Goal: Obtain resource: Obtain resource

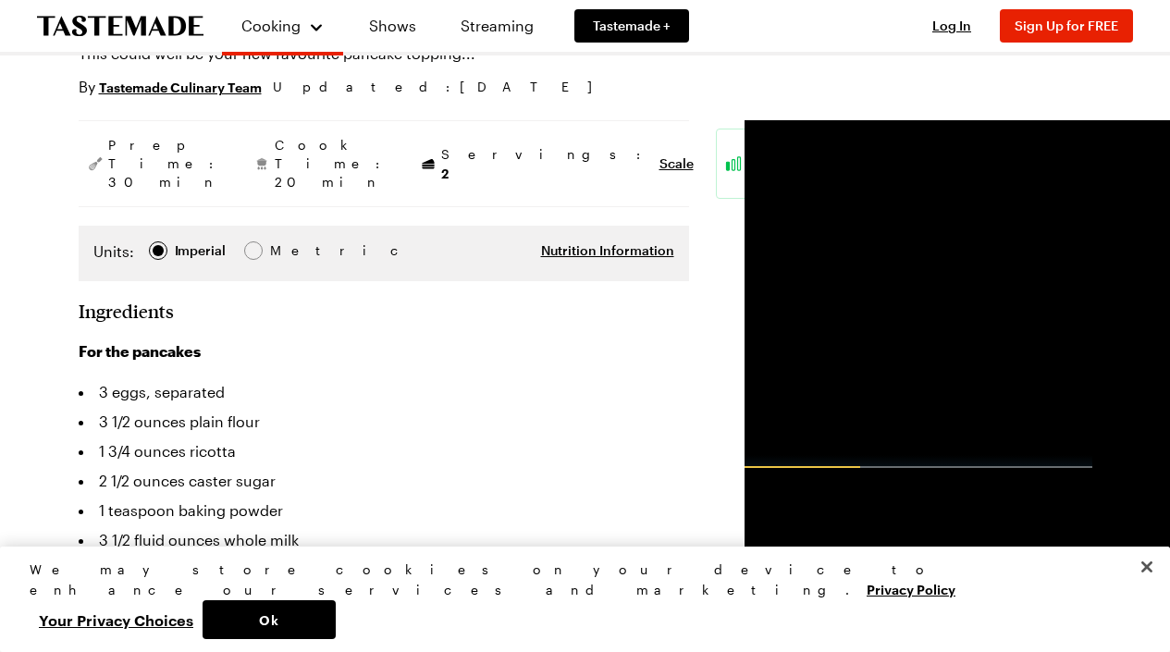
scroll to position [178, 0]
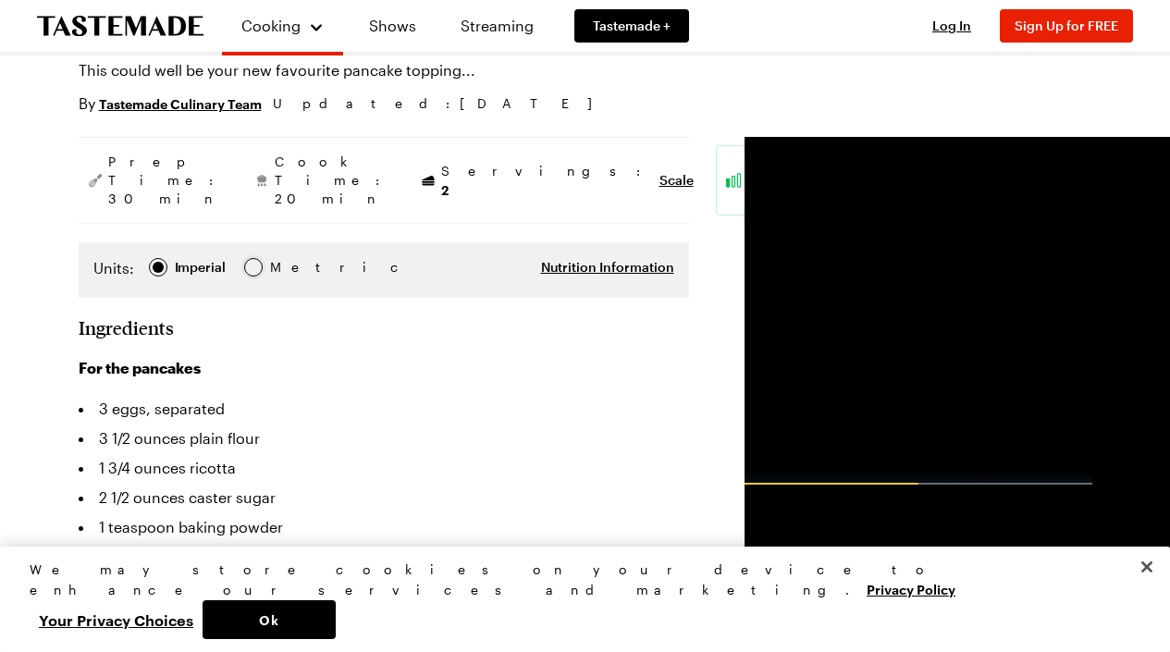
click at [252, 262] on div at bounding box center [253, 267] width 11 height 11
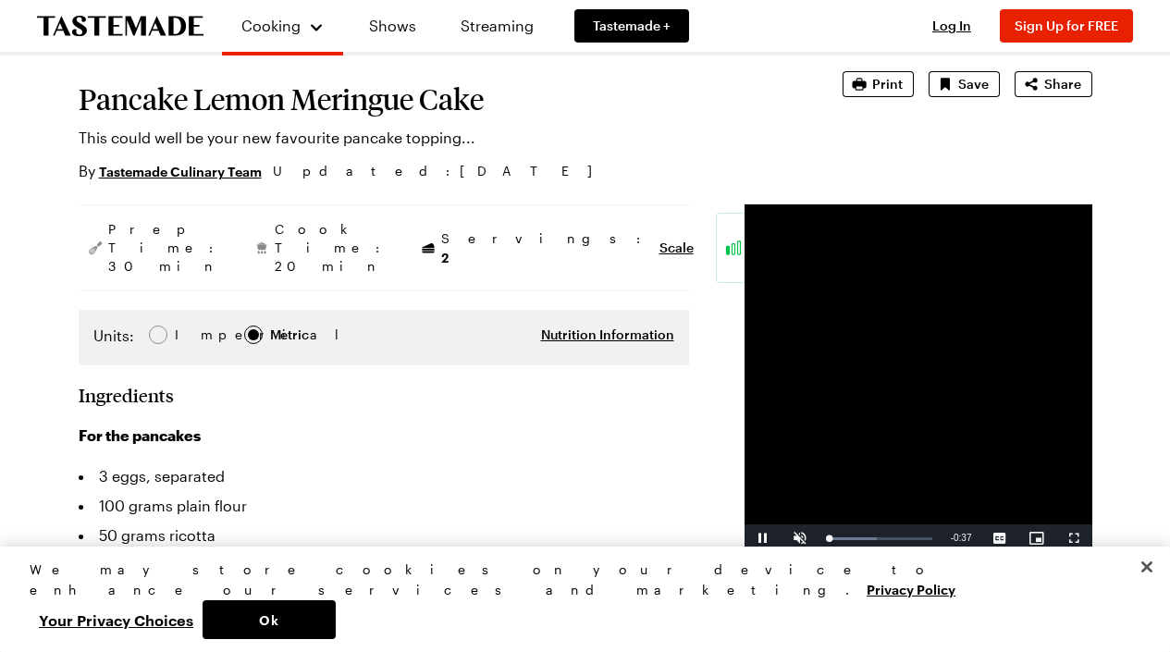
scroll to position [8, 0]
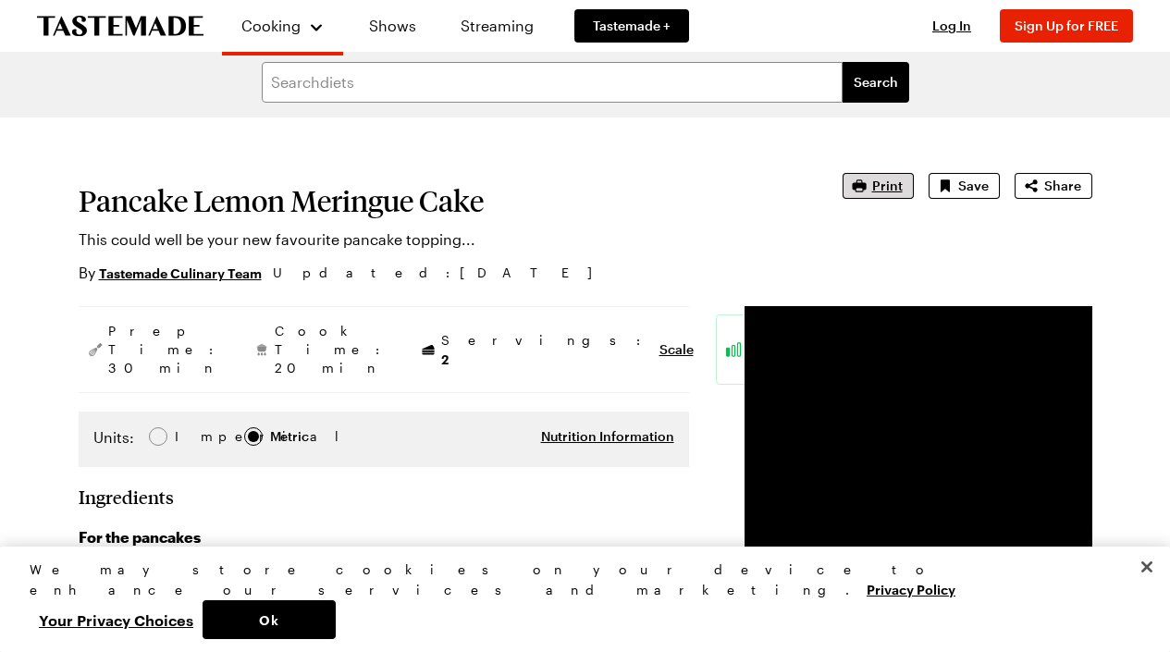
click at [887, 188] on span "Print" at bounding box center [887, 186] width 31 height 18
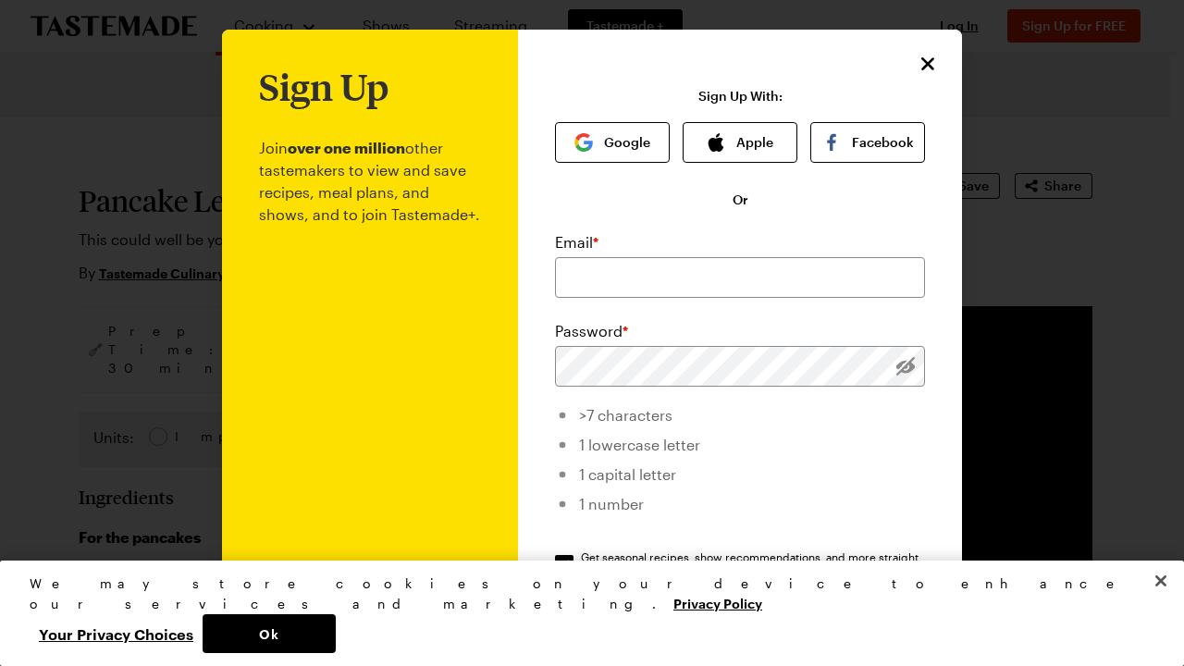
click at [921, 63] on icon "Close" at bounding box center [927, 63] width 13 height 13
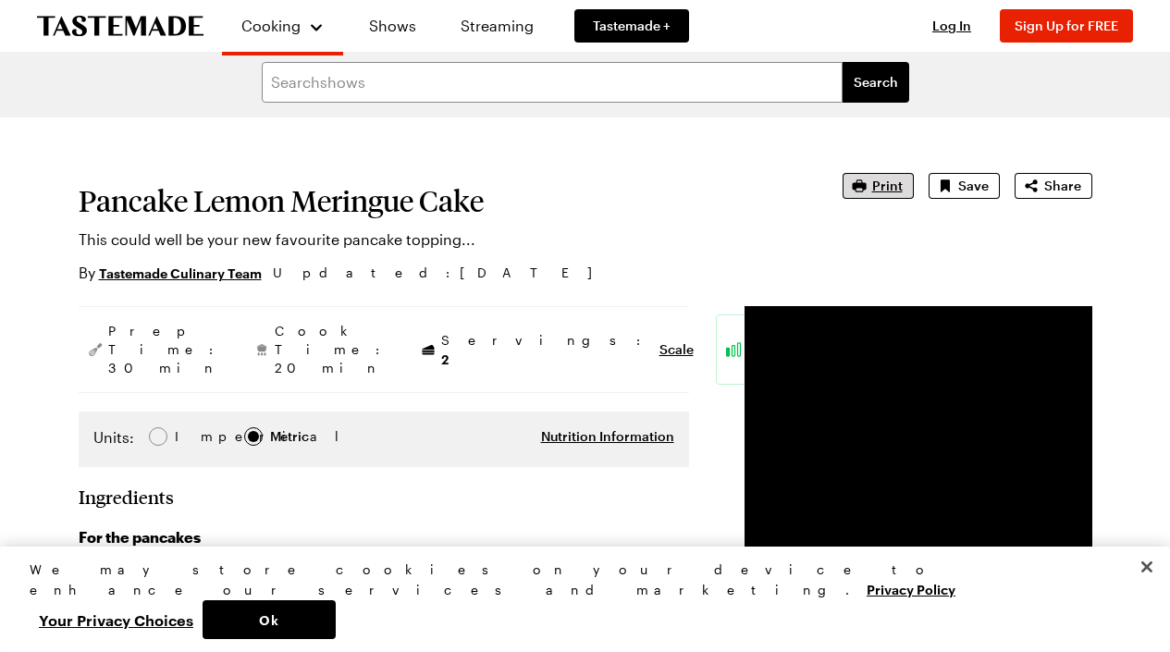
click at [877, 174] on button "Print" at bounding box center [877, 186] width 71 height 26
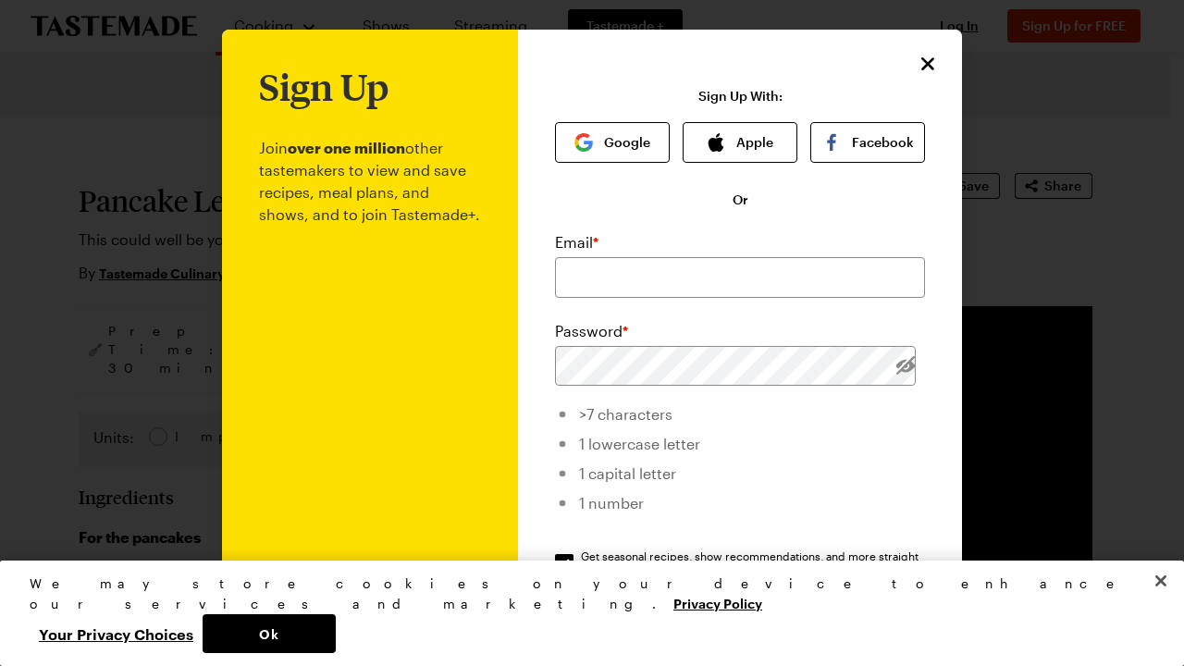
drag, startPoint x: 1175, startPoint y: 82, endPoint x: 1183, endPoint y: 145, distance: 63.3
click at [1169, 145] on div at bounding box center [592, 333] width 1184 height 666
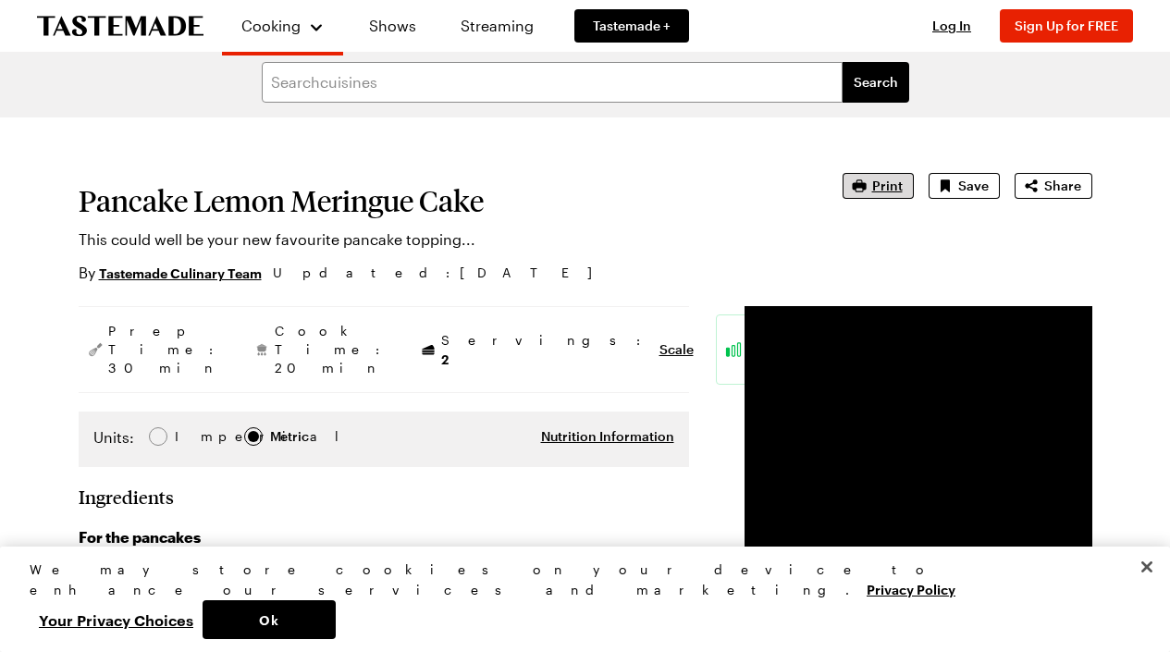
click at [875, 183] on span "Print" at bounding box center [887, 186] width 31 height 18
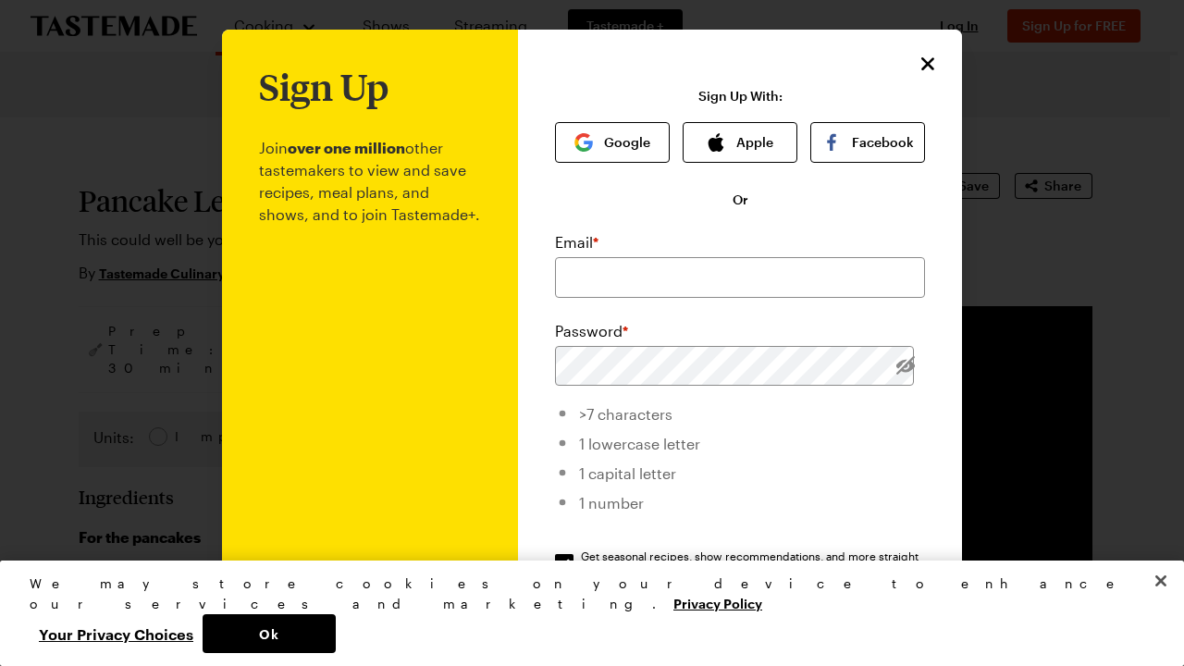
click at [922, 68] on icon "Close" at bounding box center [927, 64] width 22 height 22
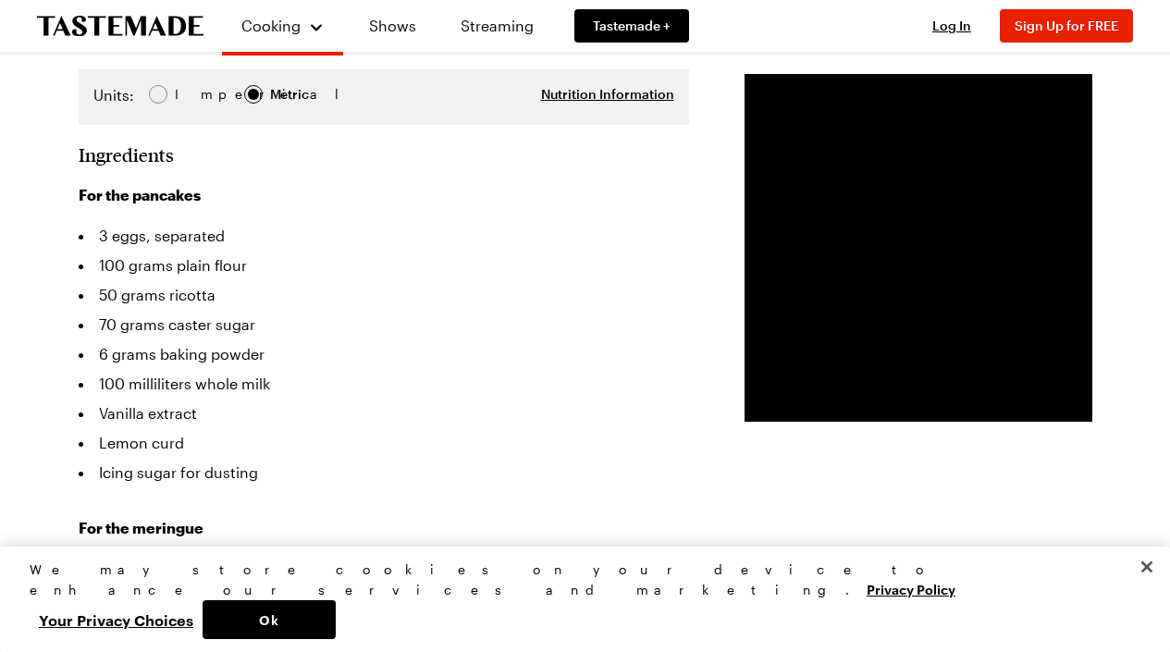
scroll to position [355, 0]
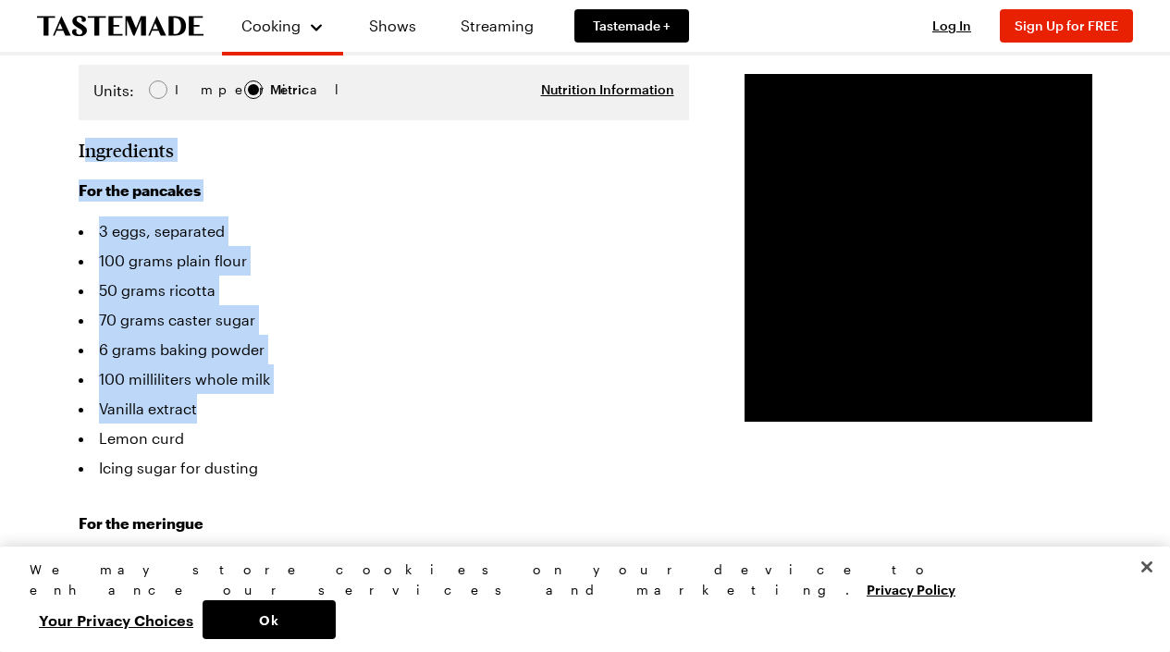
drag, startPoint x: 86, startPoint y: 128, endPoint x: 195, endPoint y: 389, distance: 283.5
click at [195, 389] on section "Ingredients For the pancakes 3 eggs, separated 100 grams plain flour 50 grams r…" at bounding box center [384, 466] width 610 height 655
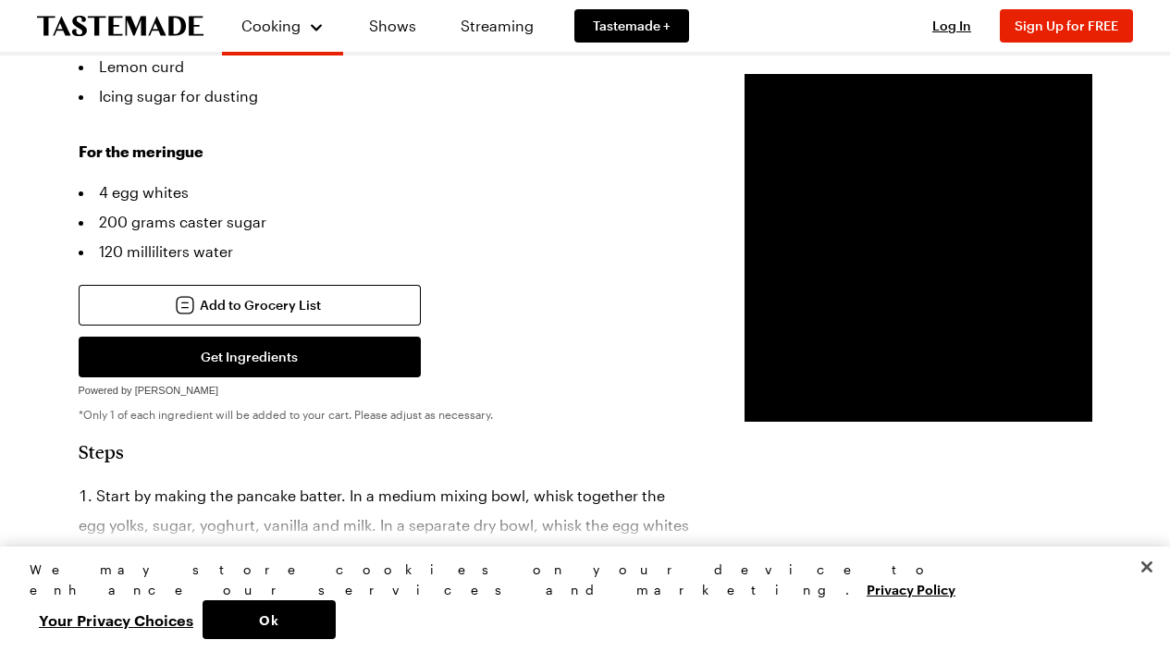
scroll to position [630, 0]
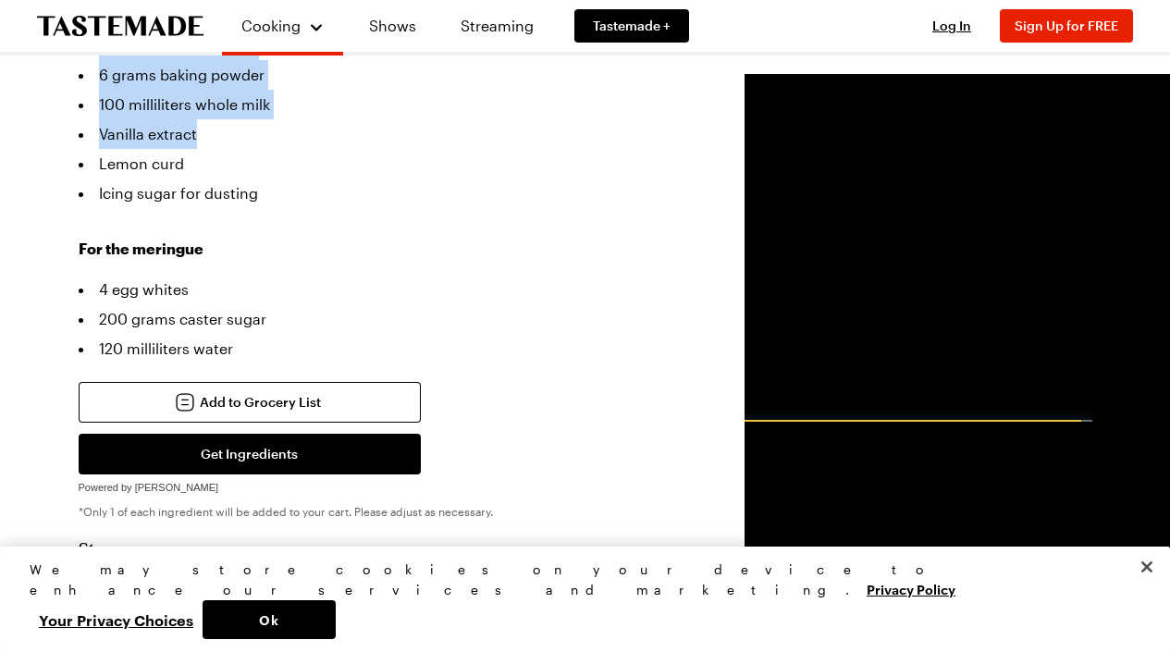
click at [239, 304] on li "200 grams caster sugar" at bounding box center [384, 319] width 610 height 30
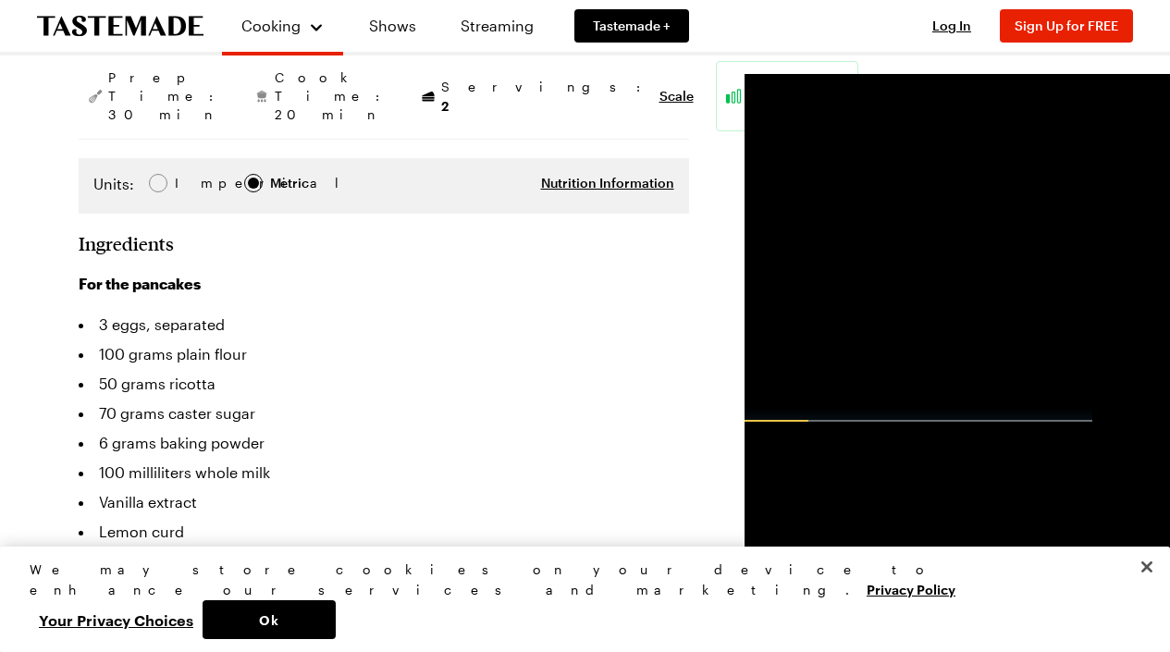
scroll to position [245, 0]
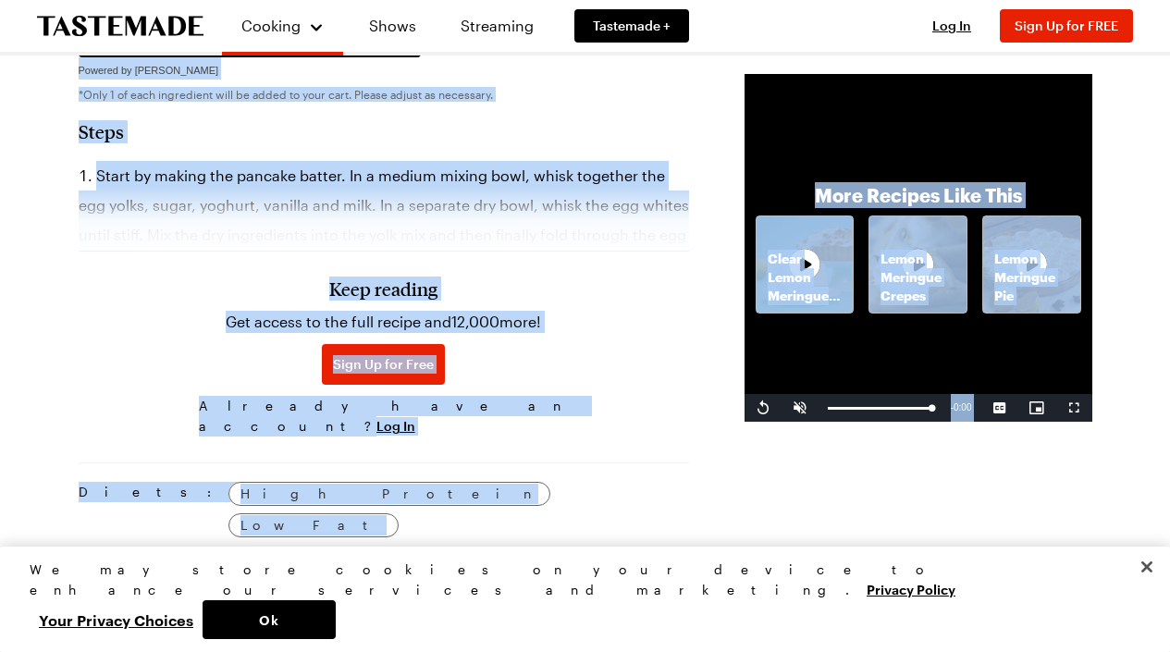
scroll to position [1039, 0]
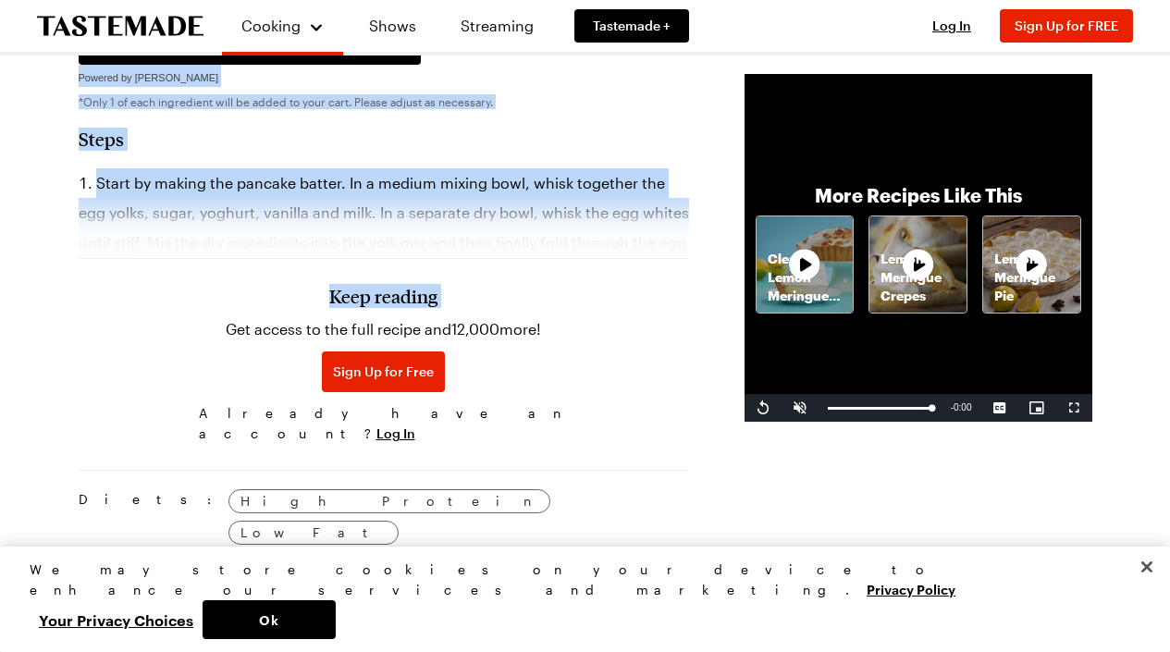
drag, startPoint x: 88, startPoint y: 240, endPoint x: 203, endPoint y: 252, distance: 116.1
click at [203, 252] on div "Prep Time: 30 min Cook Time: 20 min Servings: 2 Scale Easy Units: Imperial Impe…" at bounding box center [384, 241] width 610 height 1933
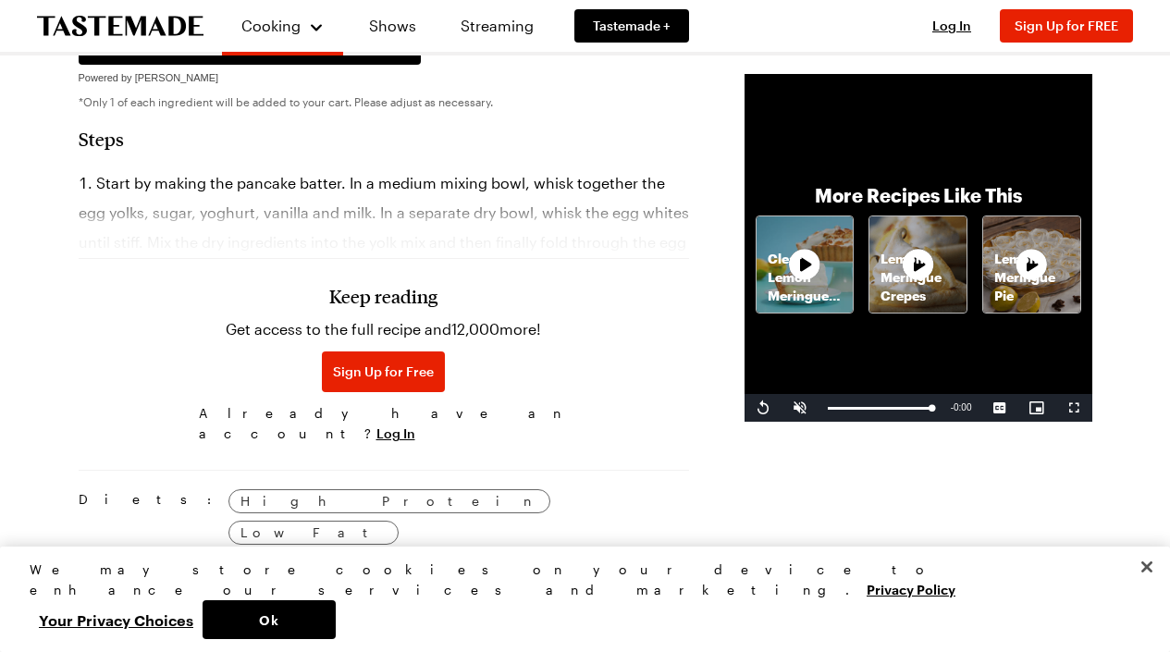
click at [215, 186] on li "Start by making the pancake batter. In a medium mixing bowl, whisk together the…" at bounding box center [384, 227] width 610 height 118
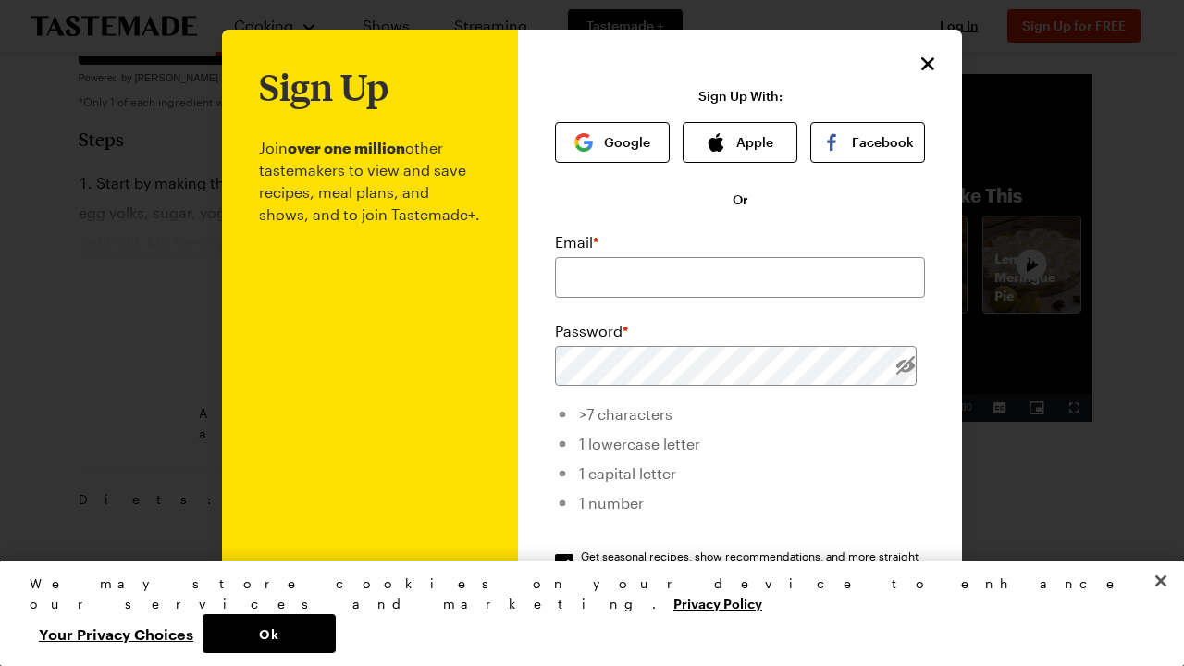
click at [918, 64] on icon "Close" at bounding box center [927, 64] width 22 height 22
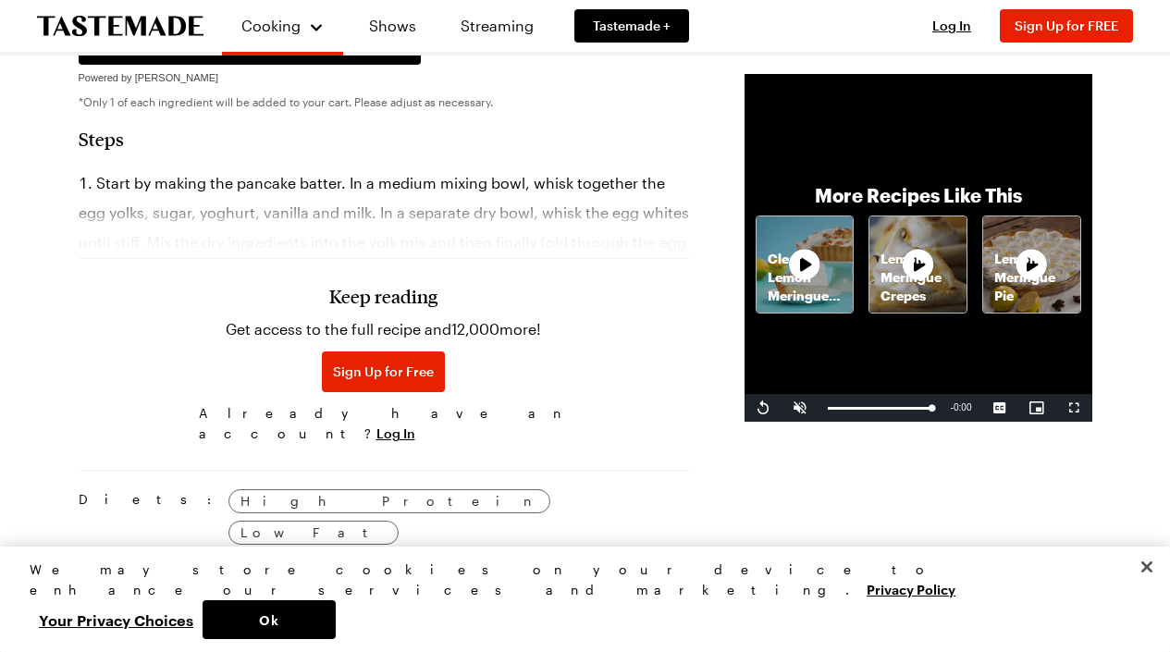
click at [329, 298] on h3 "Keep reading" at bounding box center [383, 296] width 108 height 22
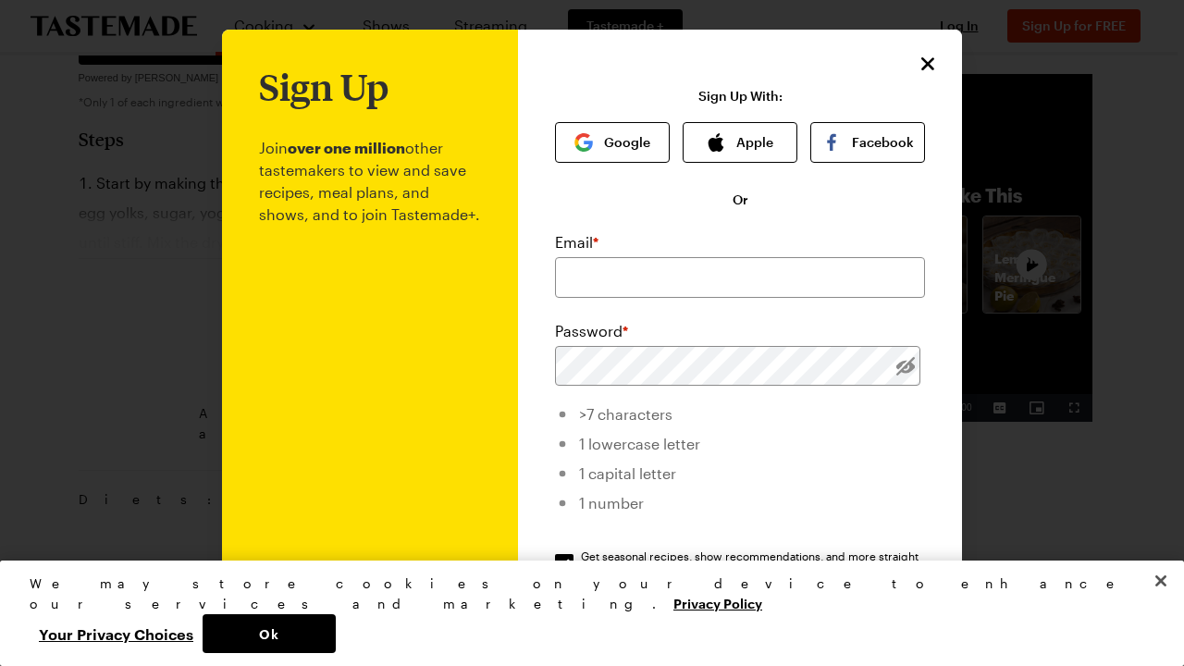
click at [921, 61] on icon "Close" at bounding box center [927, 63] width 13 height 13
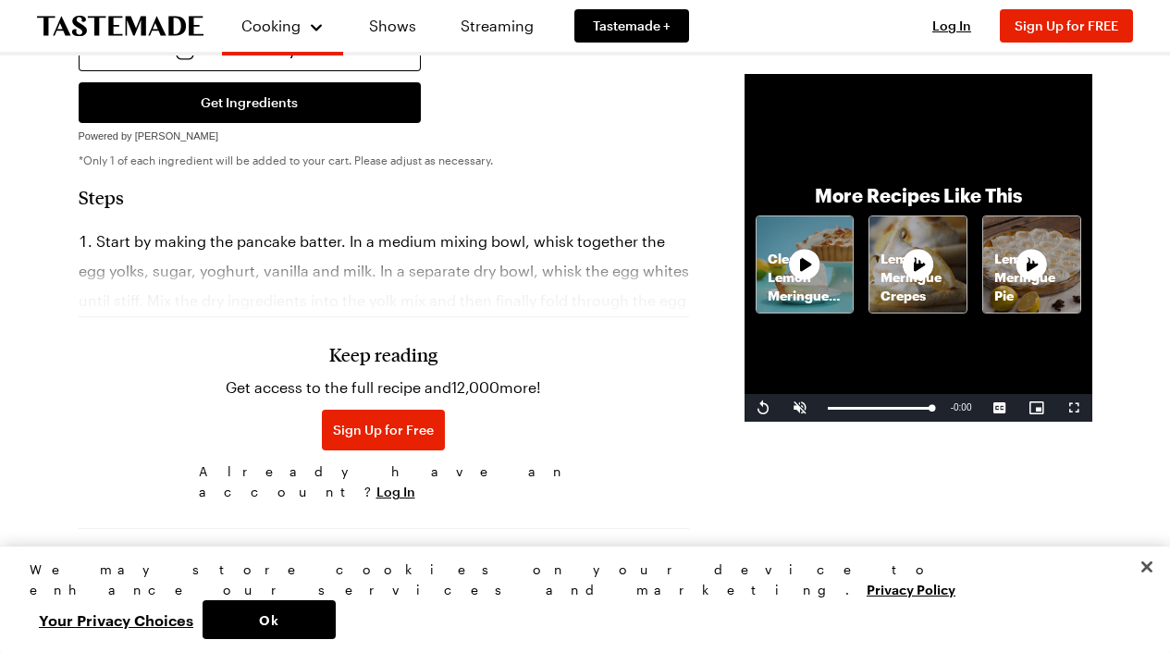
scroll to position [985, 0]
